Goal: Task Accomplishment & Management: Use online tool/utility

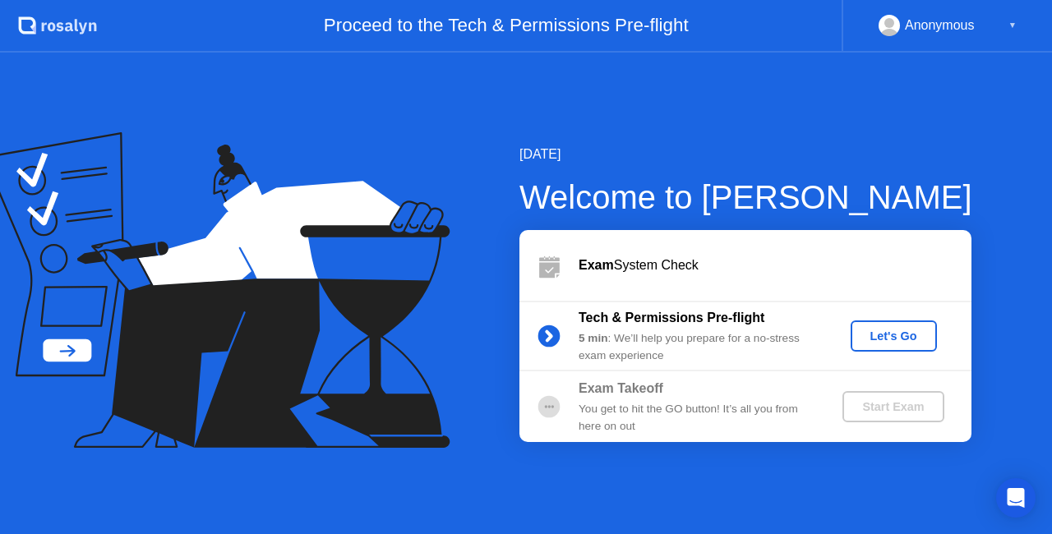
click at [897, 334] on div "Let's Go" at bounding box center [893, 336] width 73 height 13
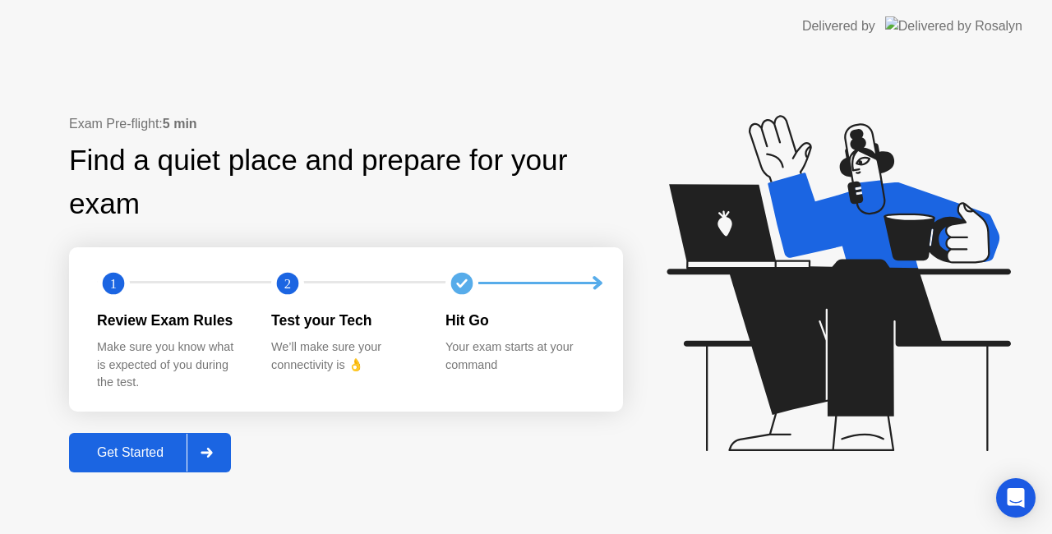
click at [157, 450] on div "Get Started" at bounding box center [130, 453] width 113 height 15
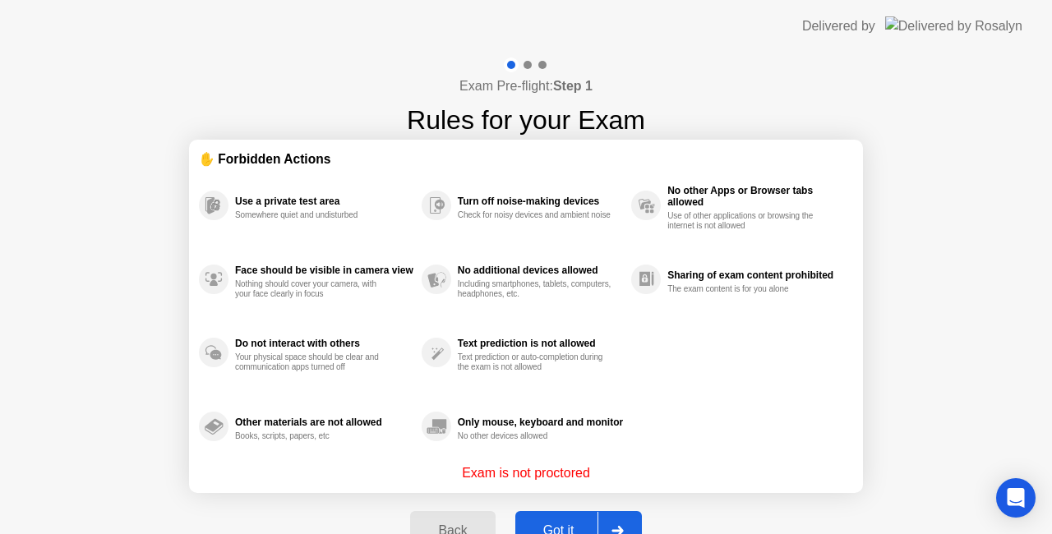
click at [912, 405] on div "Exam Pre-flight: Step 1 Rules for your Exam ✋ Forbidden Actions Use a private t…" at bounding box center [526, 313] width 1052 height 521
click at [558, 524] on div "Got it" at bounding box center [558, 531] width 77 height 15
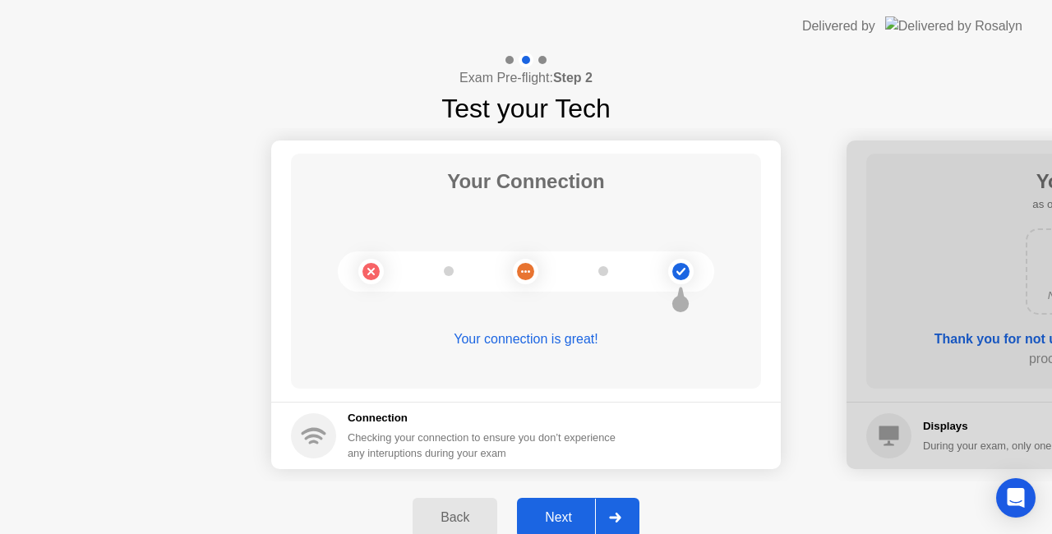
click at [556, 510] on div "Next" at bounding box center [558, 517] width 73 height 15
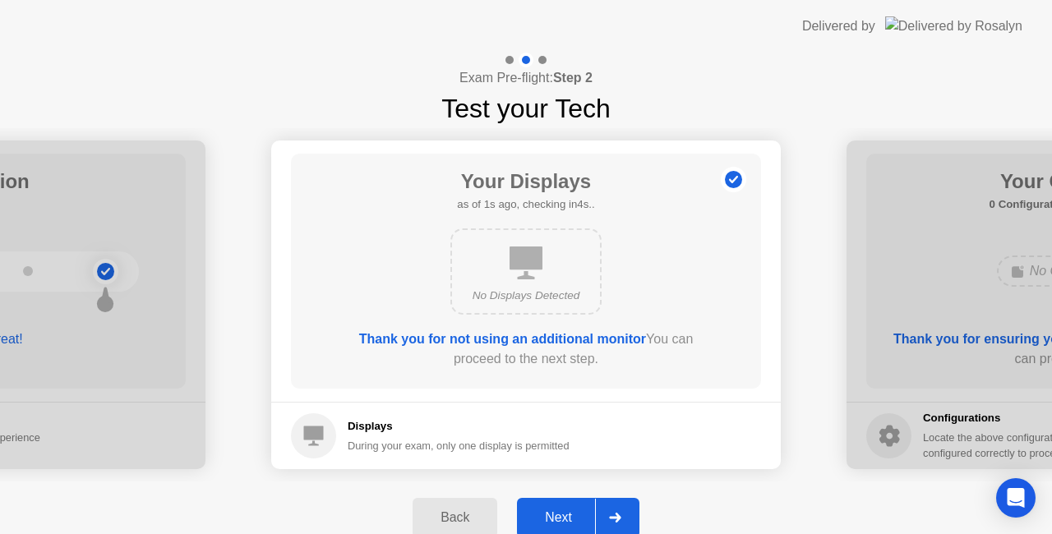
click at [556, 510] on div "Next" at bounding box center [558, 517] width 73 height 15
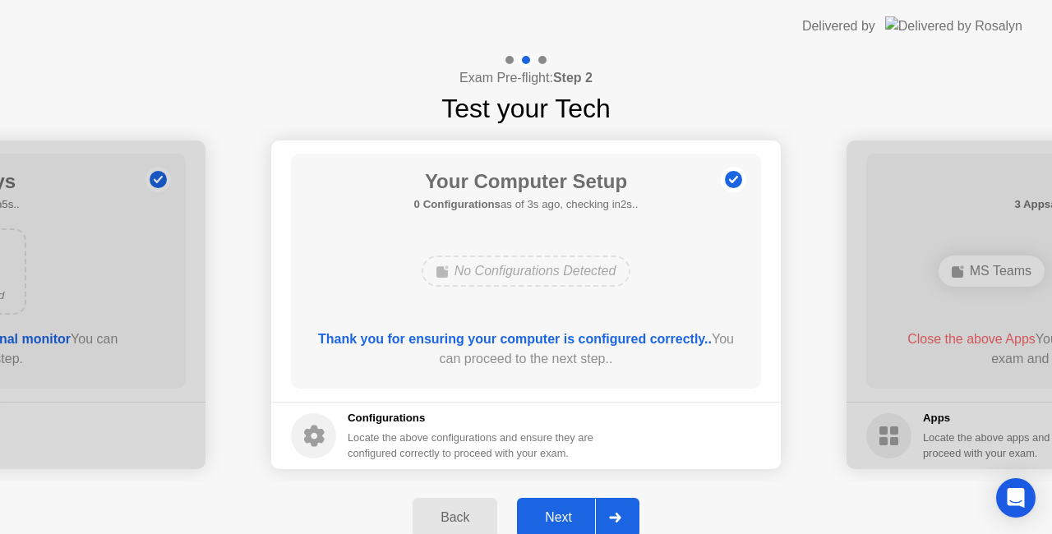
click at [465, 514] on div "Back" at bounding box center [455, 517] width 75 height 15
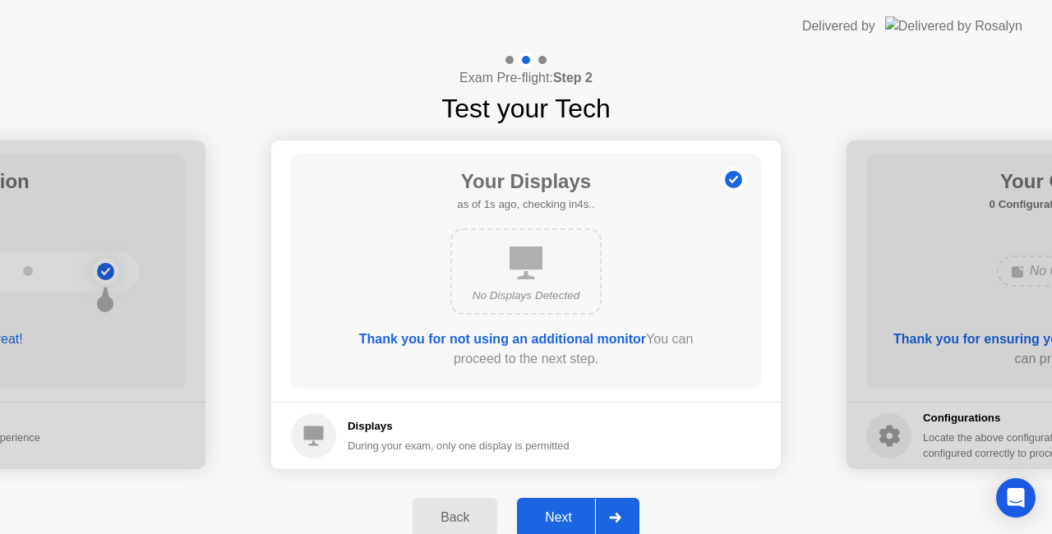
click at [559, 514] on div "Next" at bounding box center [558, 517] width 73 height 15
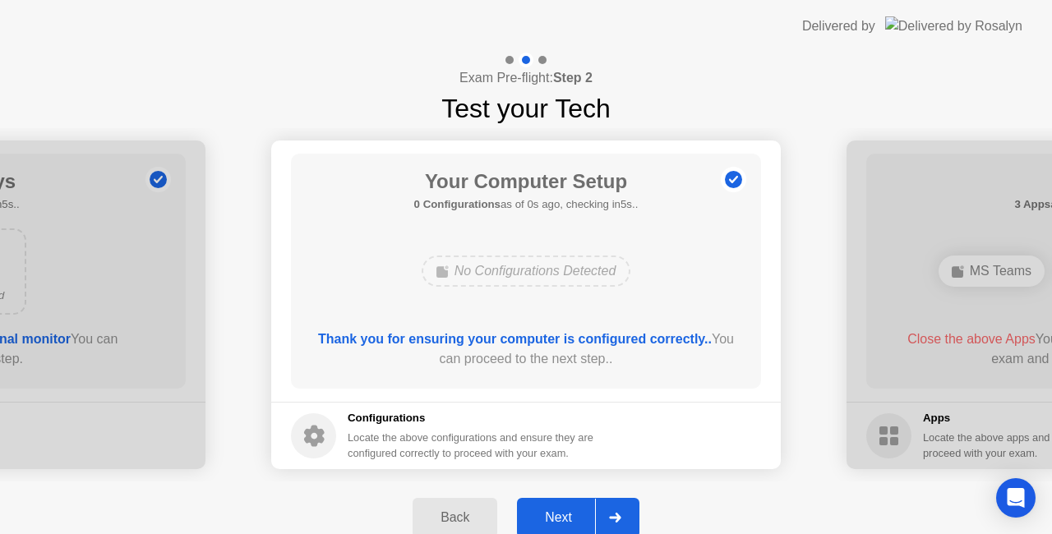
click at [559, 514] on div "Next" at bounding box center [558, 517] width 73 height 15
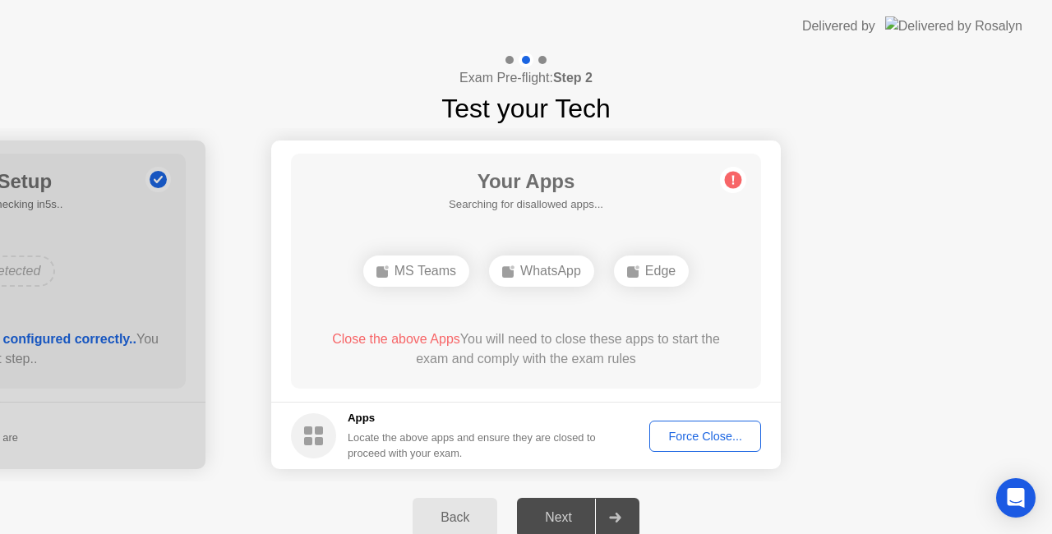
click at [699, 437] on div "Force Close..." at bounding box center [705, 436] width 100 height 13
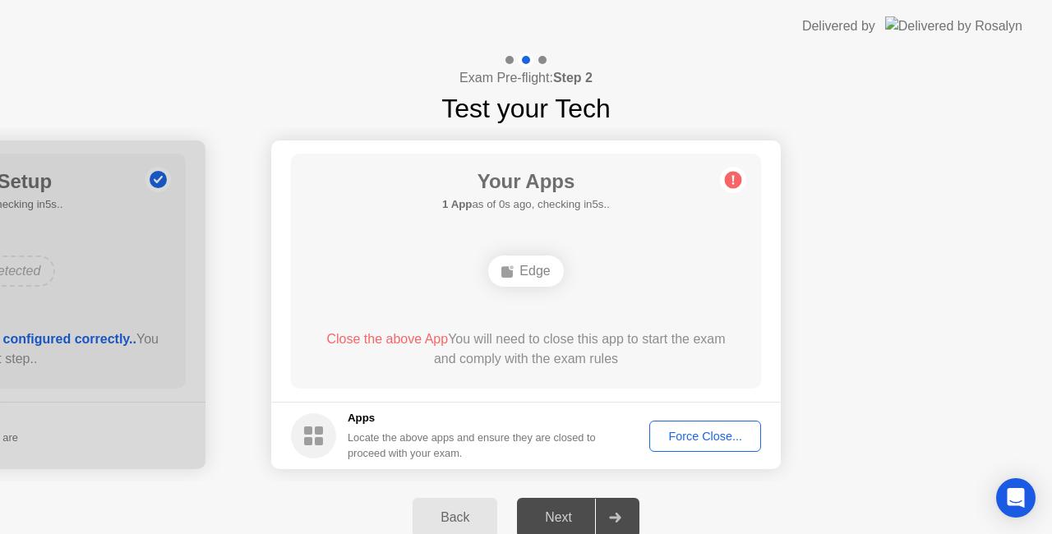
click at [705, 436] on div "Force Close..." at bounding box center [705, 436] width 100 height 13
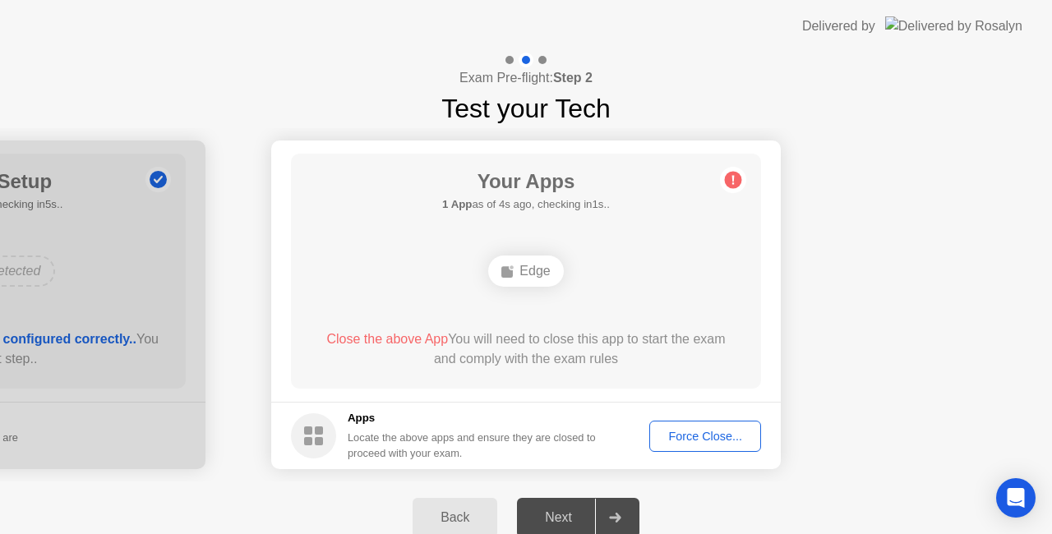
click at [714, 440] on div "Force Close..." at bounding box center [705, 436] width 100 height 13
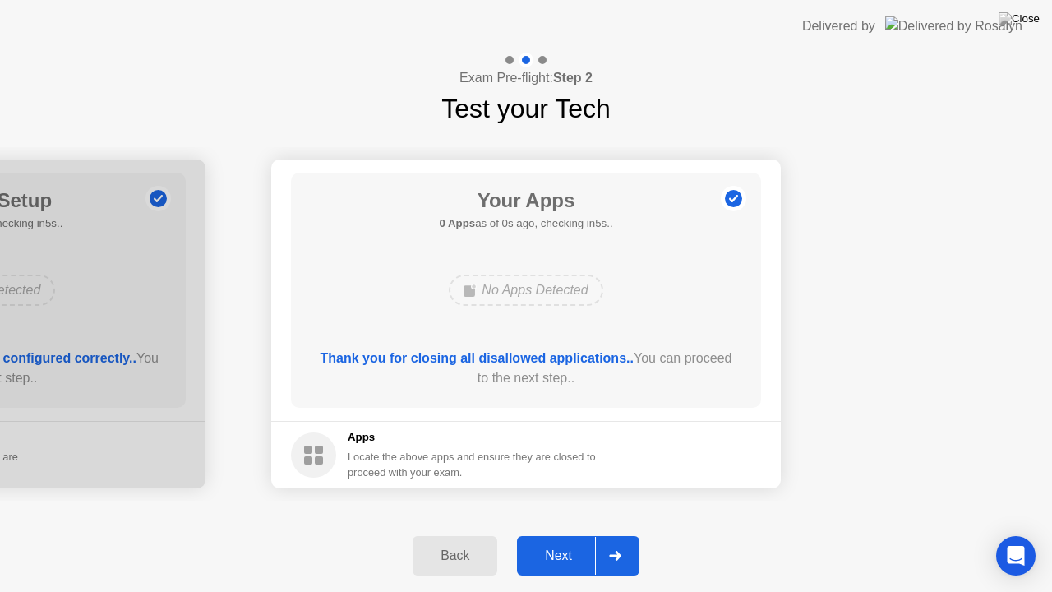
click at [328, 534] on div "Back Next" at bounding box center [526, 556] width 1052 height 72
click at [564, 534] on div "Next" at bounding box center [558, 555] width 73 height 15
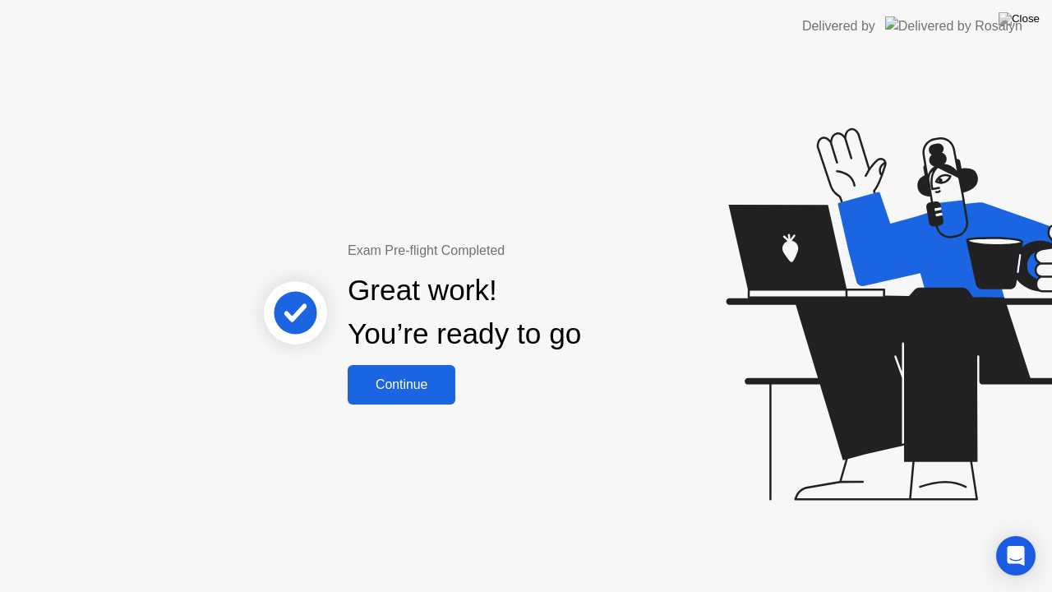
click at [393, 386] on div "Continue" at bounding box center [402, 384] width 98 height 15
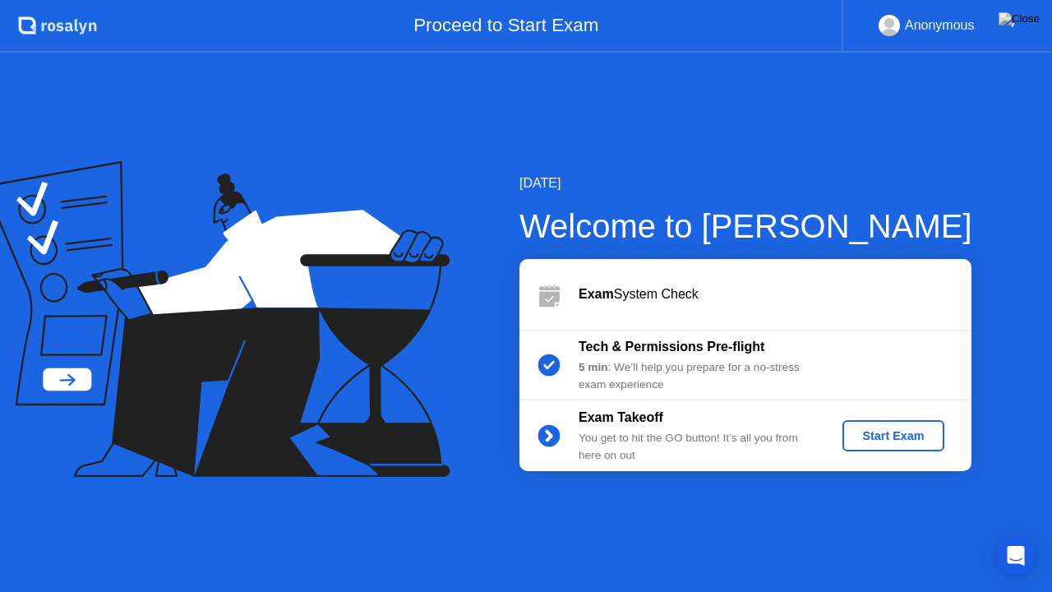
click at [899, 436] on div "Start Exam" at bounding box center [893, 435] width 88 height 13
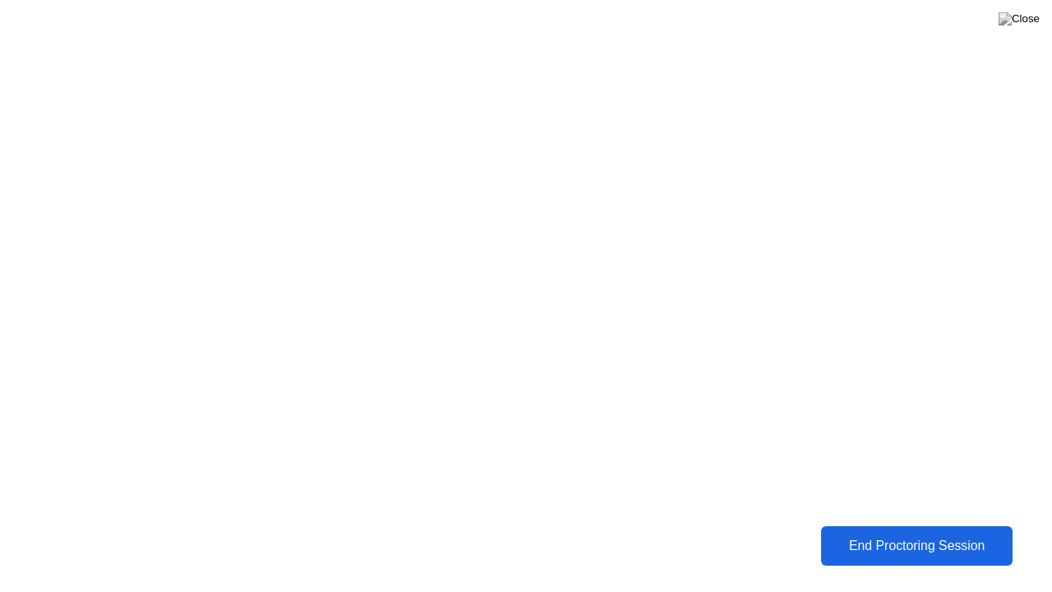
click at [895, 534] on div "End Proctoring Session" at bounding box center [916, 545] width 182 height 15
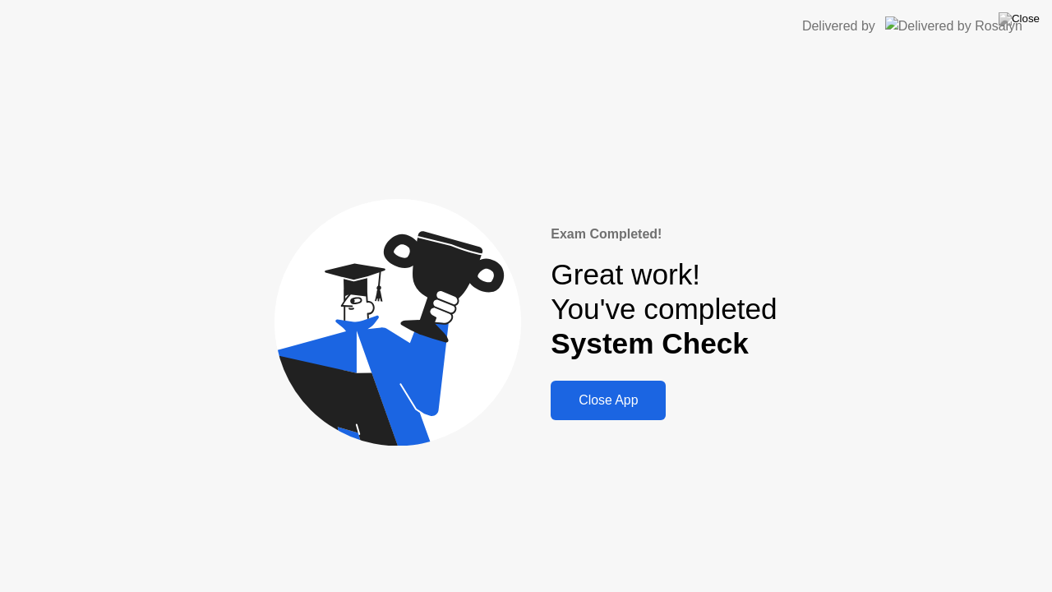
click at [954, 178] on div "Exam Completed! Great work! You've completed System Check Close App" at bounding box center [526, 322] width 1052 height 539
click at [619, 404] on div "Close App" at bounding box center [608, 400] width 105 height 15
